Goal: Information Seeking & Learning: Learn about a topic

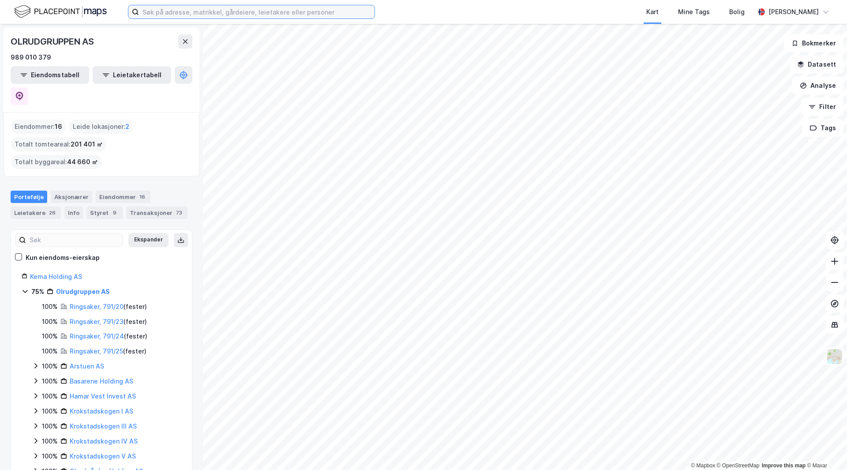
click at [182, 13] on input at bounding box center [257, 11] width 236 height 13
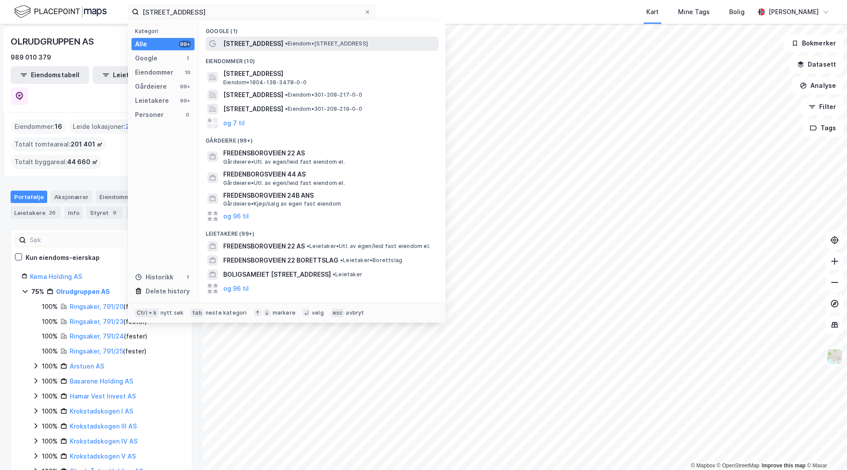
click at [288, 38] on div "[STREET_ADDRESS] • Eiendom • [STREET_ADDRESS]" at bounding box center [330, 43] width 214 height 11
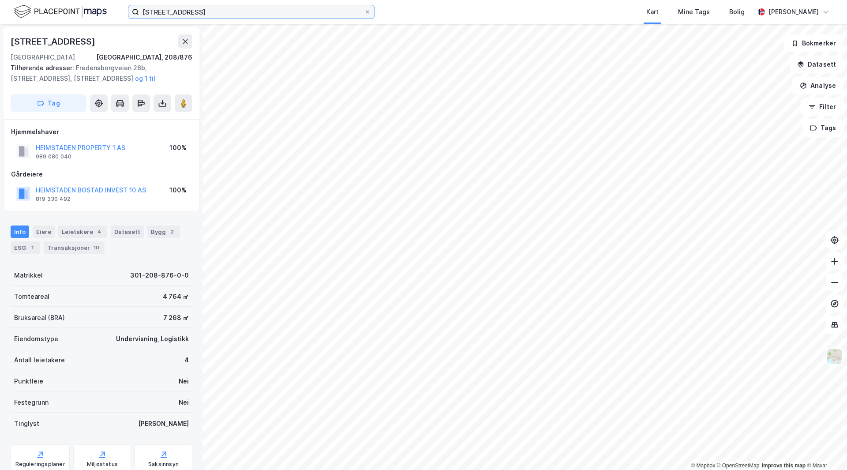
drag, startPoint x: 218, startPoint y: 9, endPoint x: 27, endPoint y: -4, distance: 191.1
click at [27, 0] on html "[STREET_ADDRESS] Kart Mine Tags Bolig [PERSON_NAME] © Mapbox © OpenStreetMap Im…" at bounding box center [423, 235] width 847 height 470
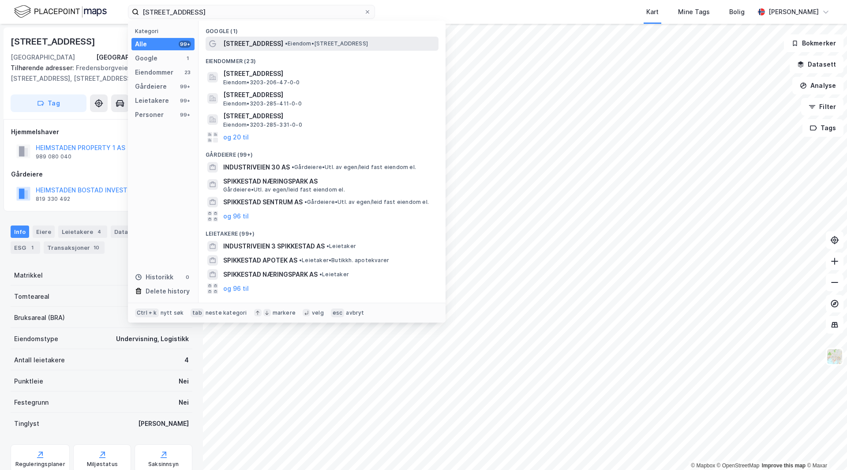
click at [266, 43] on span "[STREET_ADDRESS]" at bounding box center [253, 43] width 60 height 11
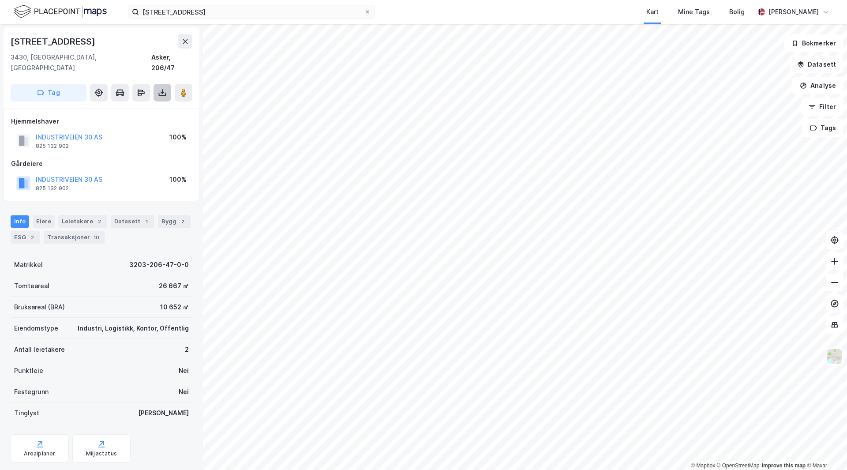
click at [162, 88] on icon at bounding box center [162, 92] width 9 height 9
click at [121, 107] on div "Last ned grunnbok" at bounding box center [118, 110] width 51 height 7
click at [132, 215] on div "Datasett 1" at bounding box center [133, 221] width 44 height 12
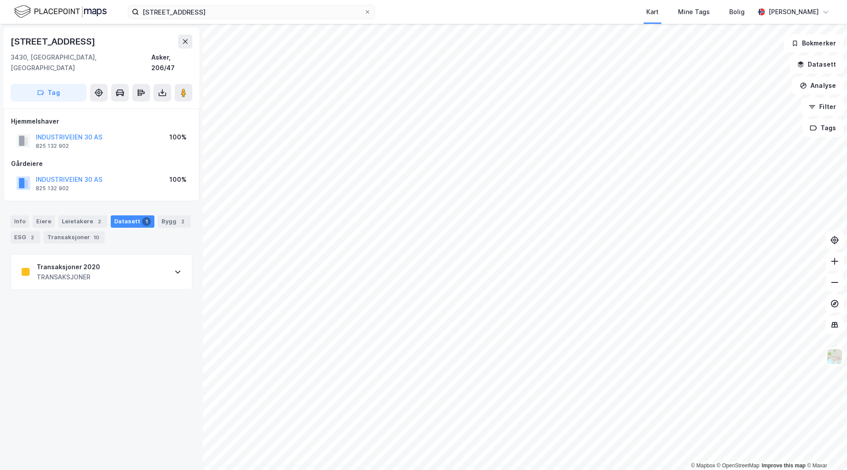
click at [109, 271] on div "Transaksjoner 2020 TRANSAKSJONER" at bounding box center [101, 272] width 181 height 35
click at [134, 263] on div "Transaksjoner 2020 TRANSAKSJONER" at bounding box center [101, 272] width 181 height 35
click at [164, 215] on div "Bygg 2" at bounding box center [174, 221] width 33 height 12
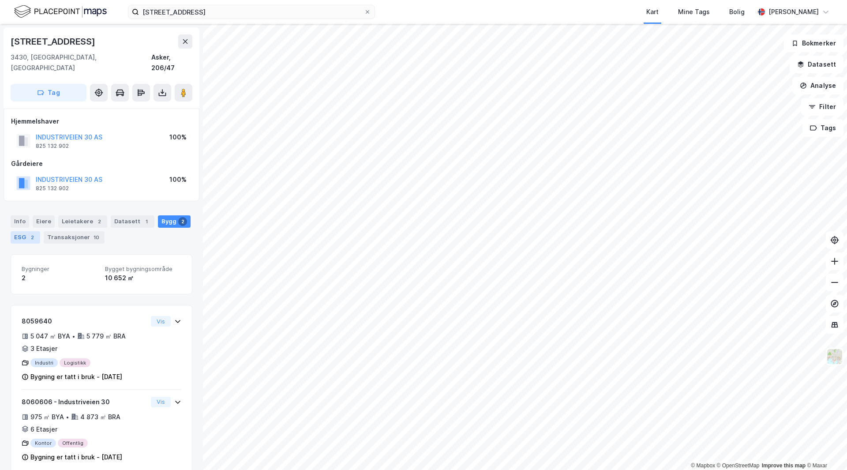
click at [34, 231] on div "ESG 2" at bounding box center [26, 237] width 30 height 12
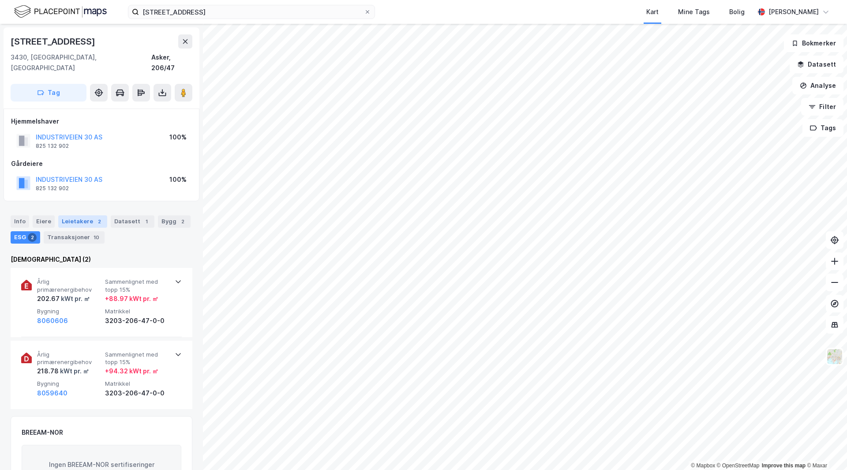
click at [72, 215] on div "Leietakere 2" at bounding box center [82, 221] width 49 height 12
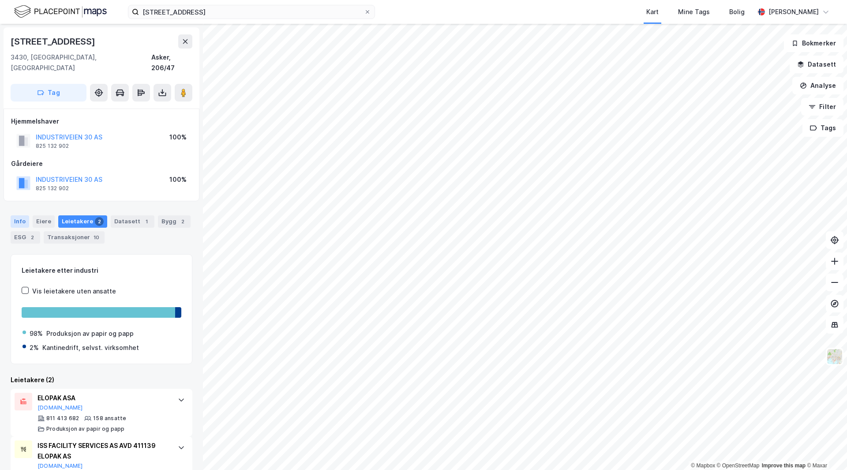
click at [24, 215] on div "Info" at bounding box center [20, 221] width 19 height 12
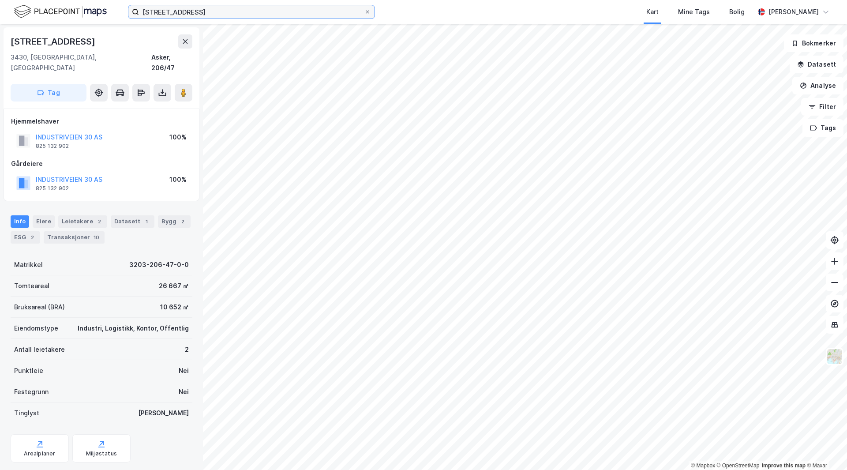
click at [213, 8] on input "[STREET_ADDRESS]" at bounding box center [251, 11] width 225 height 13
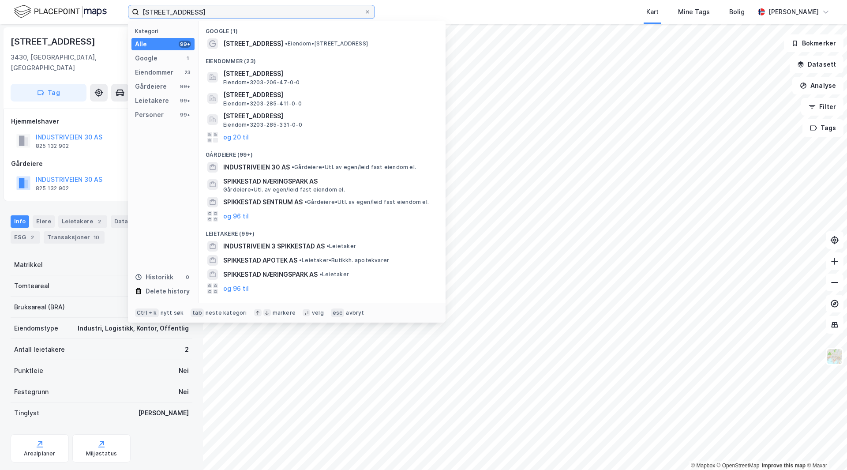
click at [213, 8] on input "[STREET_ADDRESS]" at bounding box center [251, 11] width 225 height 13
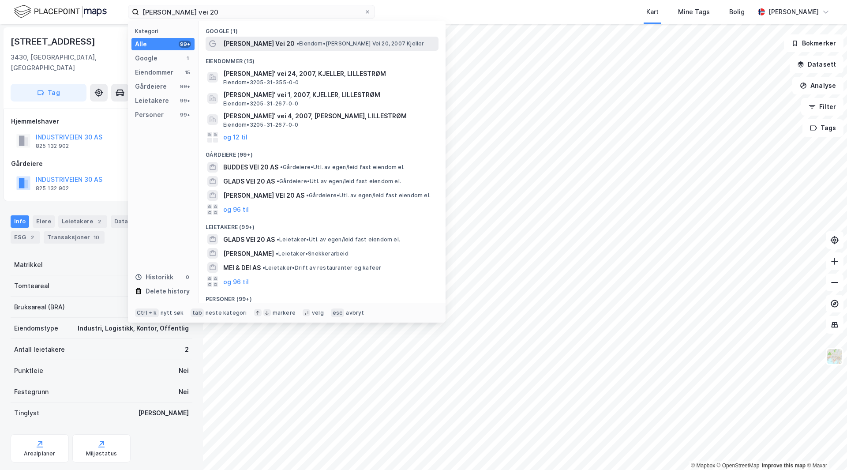
click at [290, 39] on span "[PERSON_NAME] Vei 20" at bounding box center [259, 43] width 72 height 11
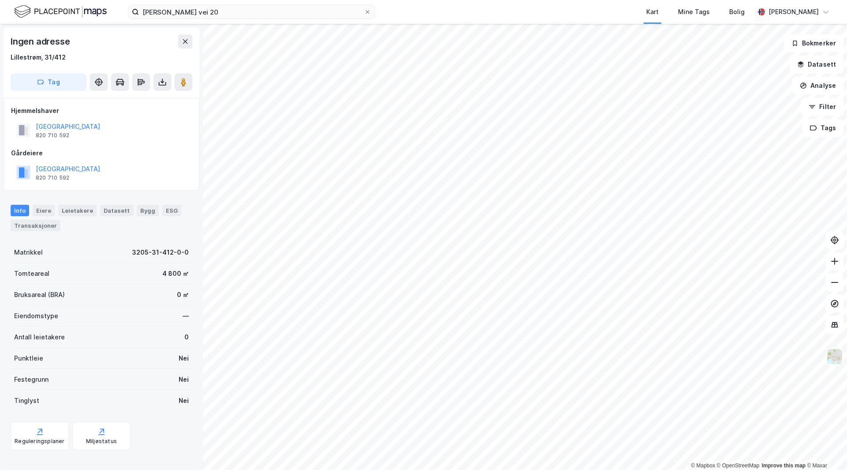
scroll to position [0, 0]
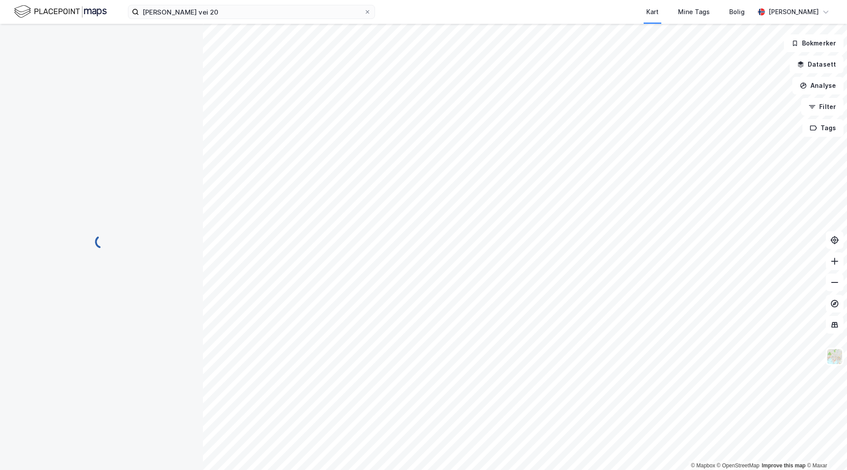
scroll to position [0, 0]
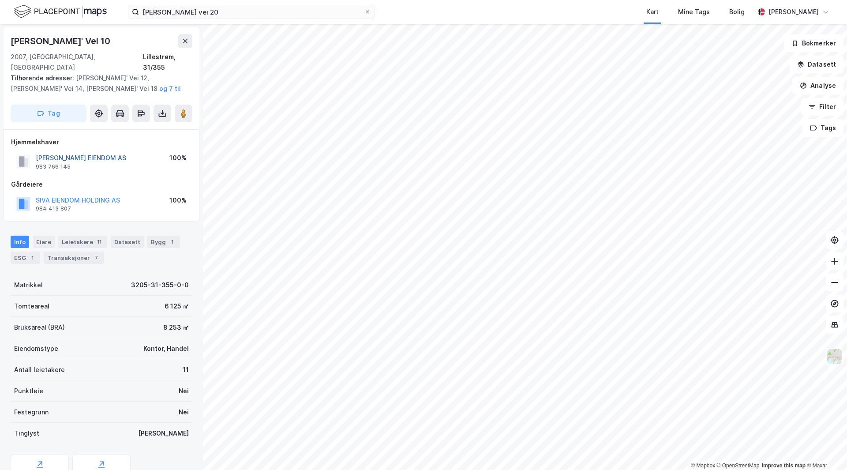
click at [0, 0] on button "[PERSON_NAME] EIENDOM AS" at bounding box center [0, 0] width 0 height 0
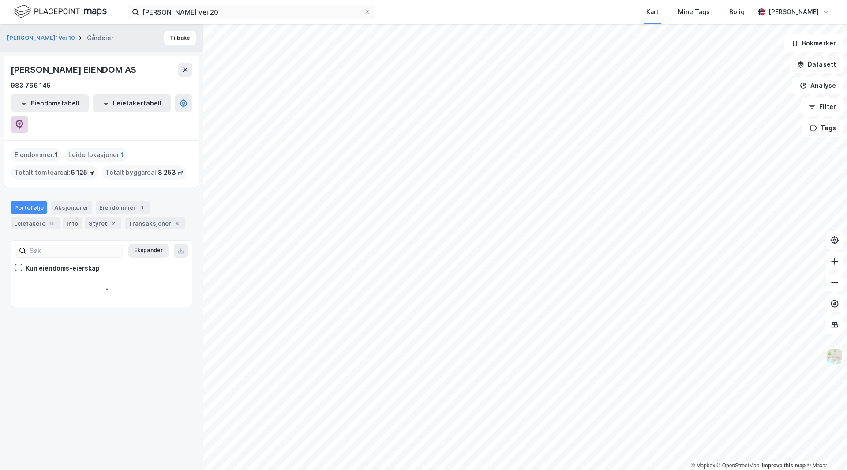
click at [23, 120] on icon at bounding box center [20, 124] width 8 height 9
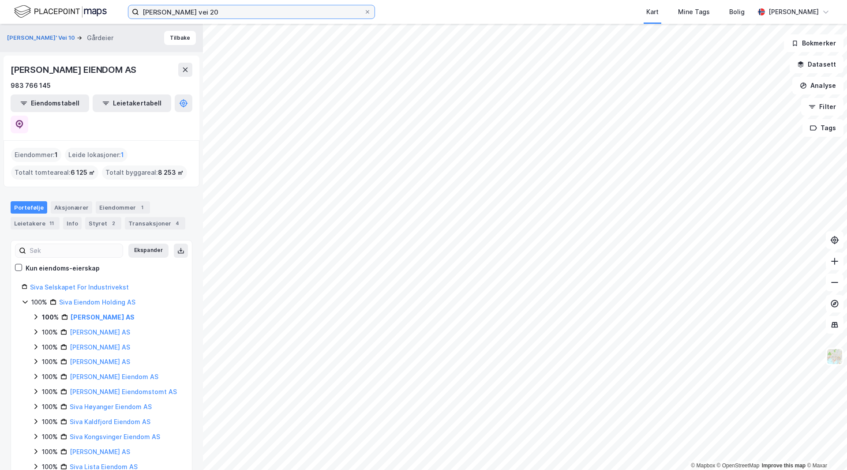
click at [157, 13] on input "[PERSON_NAME] vei 20" at bounding box center [251, 11] width 225 height 13
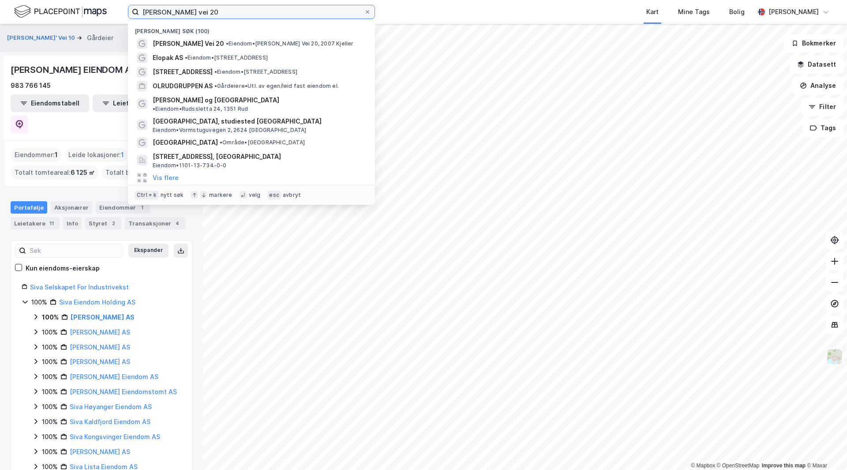
click at [157, 13] on input "[PERSON_NAME] vei 20" at bounding box center [251, 11] width 225 height 13
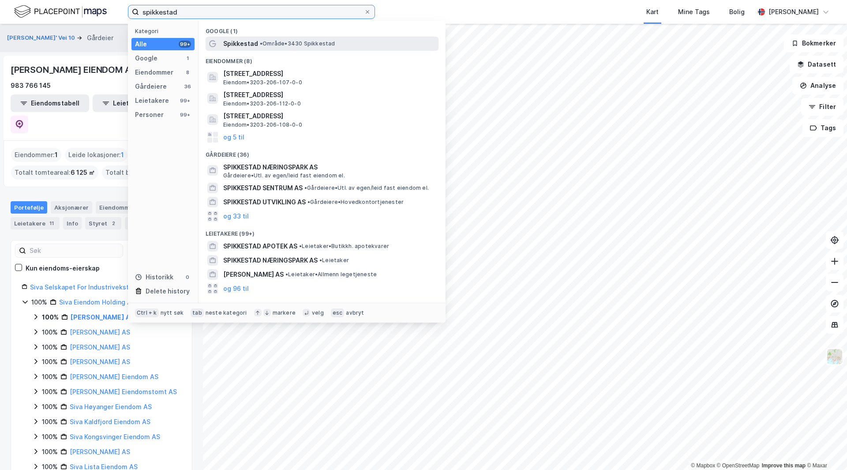
type input "spikkestad"
click at [257, 37] on div "Spikkestad • Område • 3430 Spikkestad" at bounding box center [322, 44] width 233 height 14
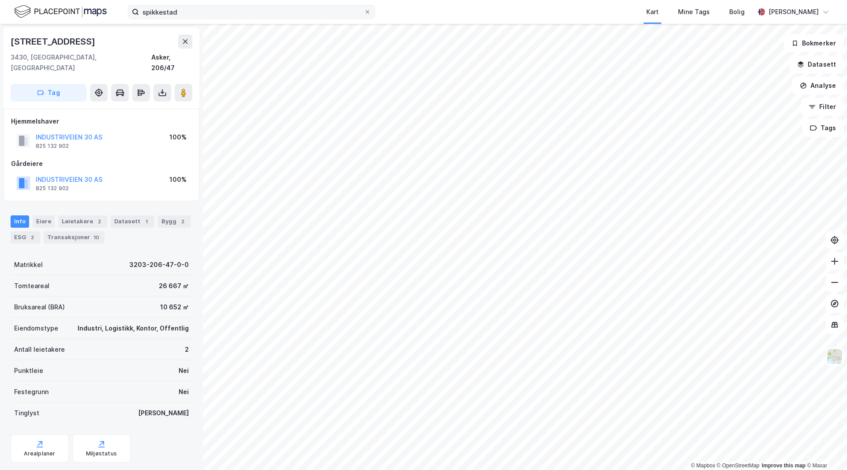
scroll to position [0, 0]
click at [75, 215] on div "Leietakere 2" at bounding box center [82, 221] width 49 height 12
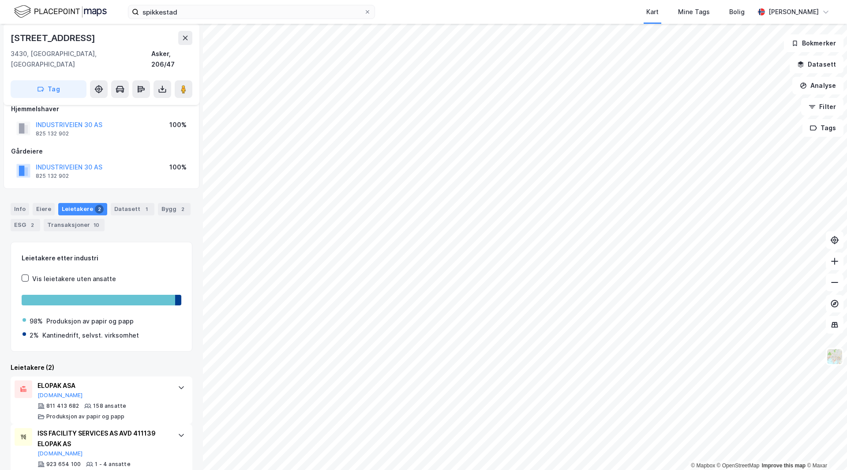
scroll to position [25, 0]
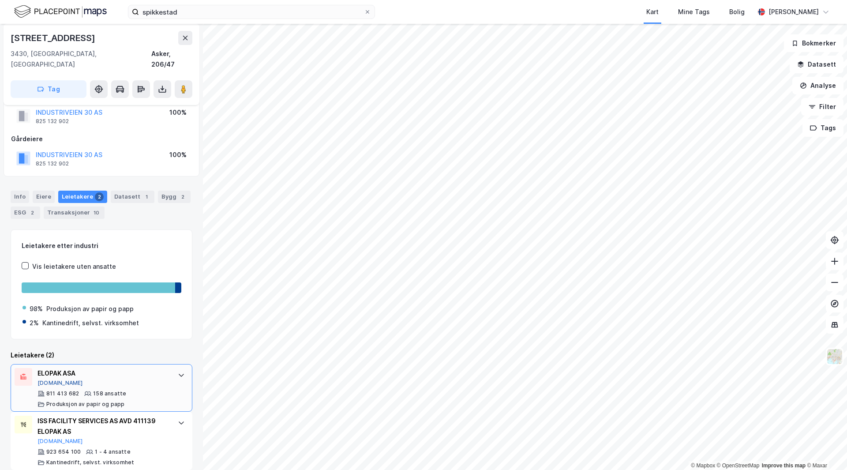
click at [53, 380] on button "[DOMAIN_NAME]" at bounding box center [60, 383] width 45 height 7
